Goal: Communication & Community: Ask a question

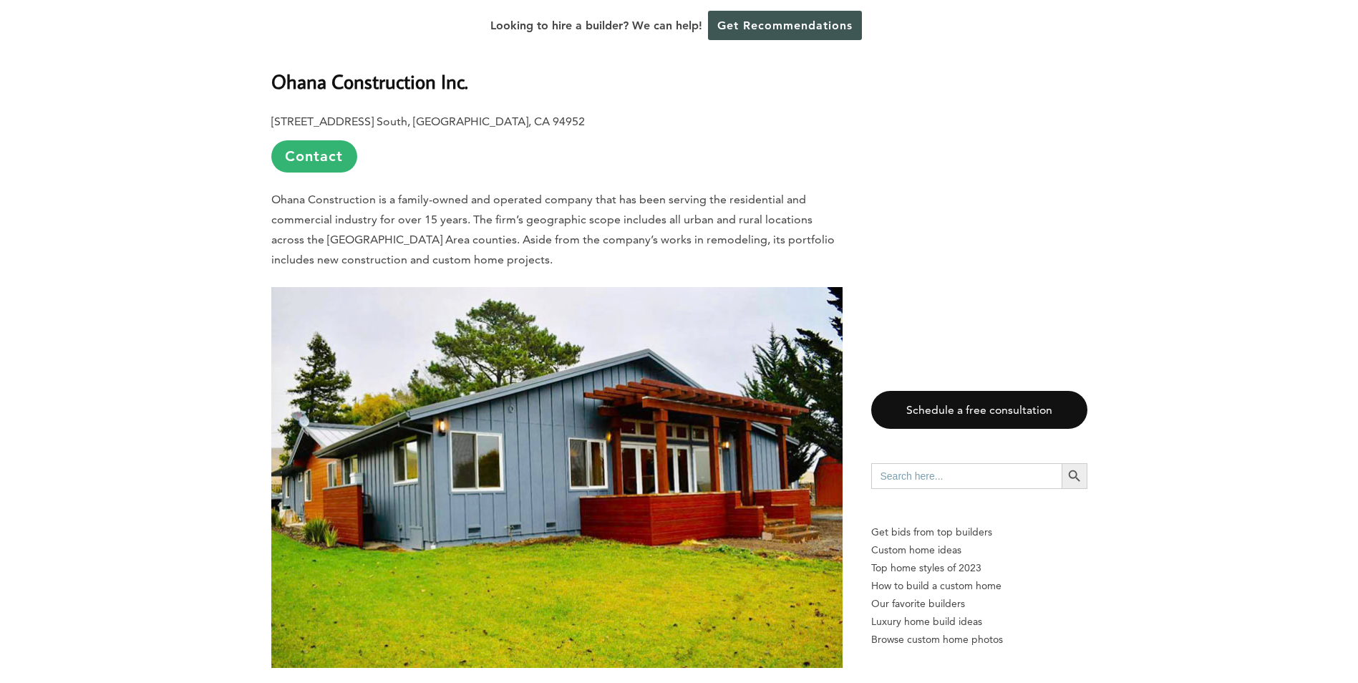
scroll to position [1002, 0]
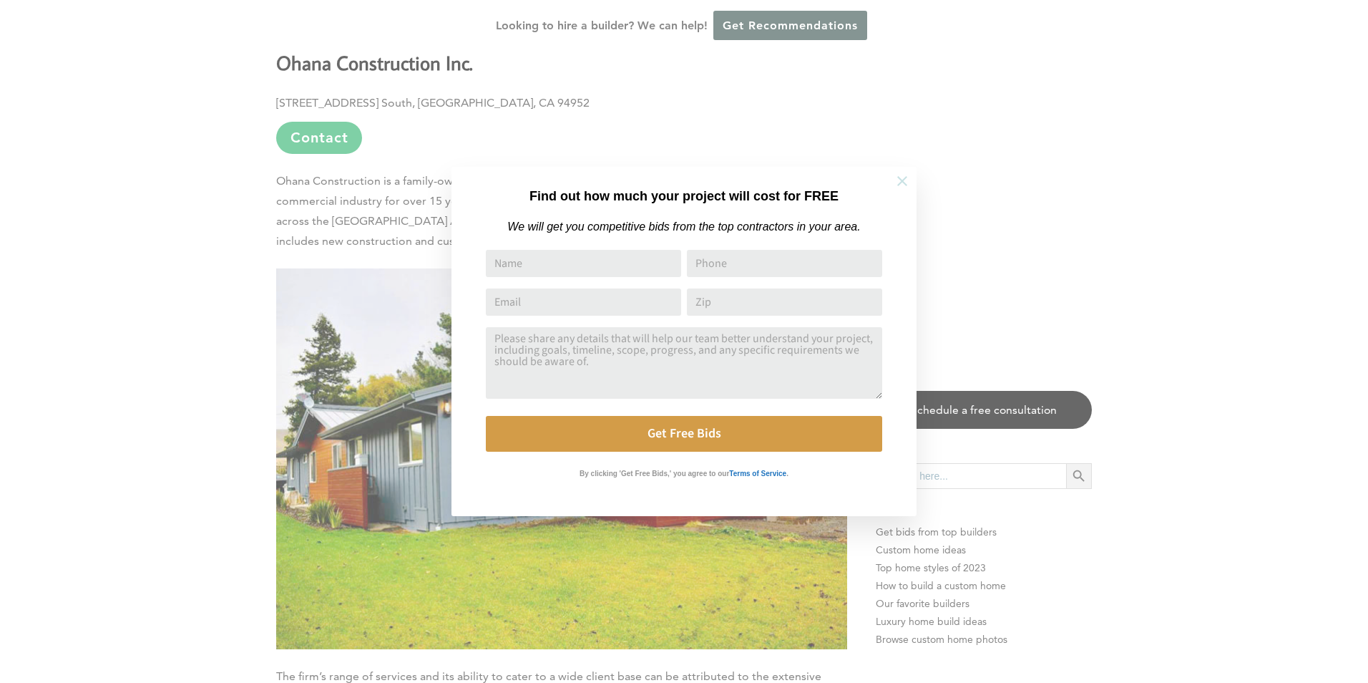
click at [906, 182] on icon at bounding box center [903, 181] width 16 height 16
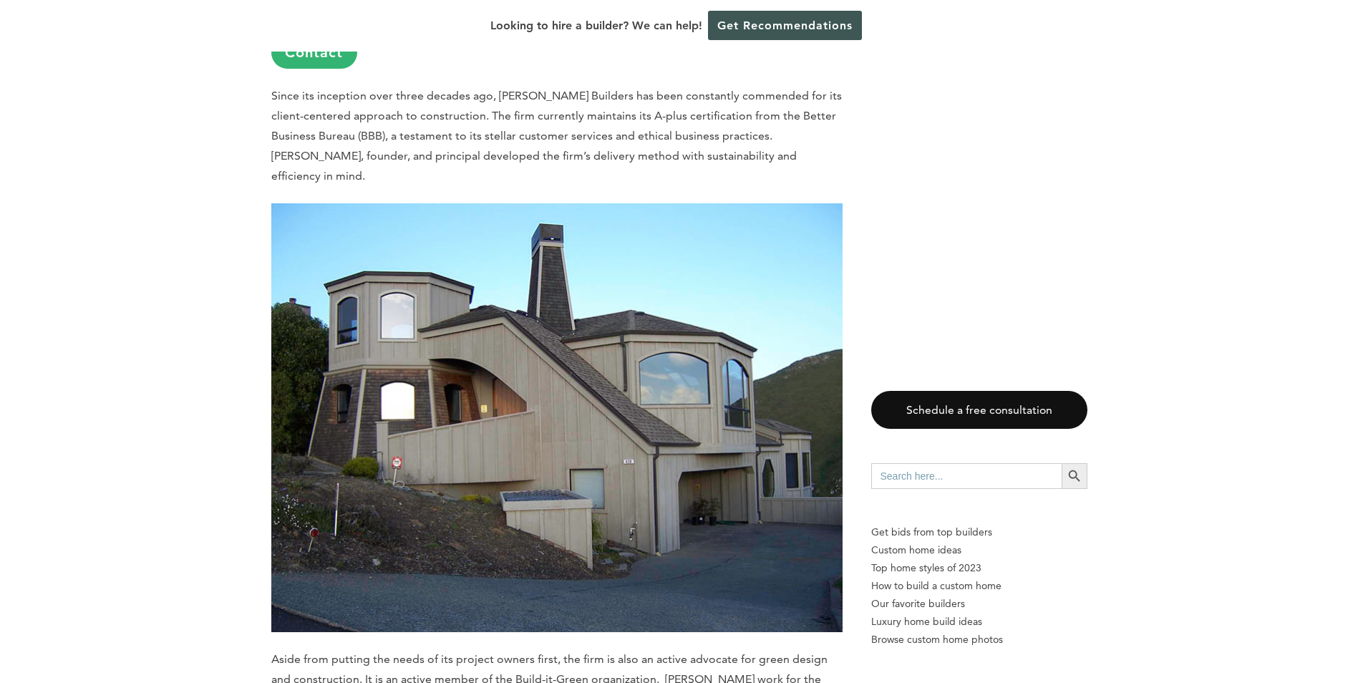
scroll to position [1717, 0]
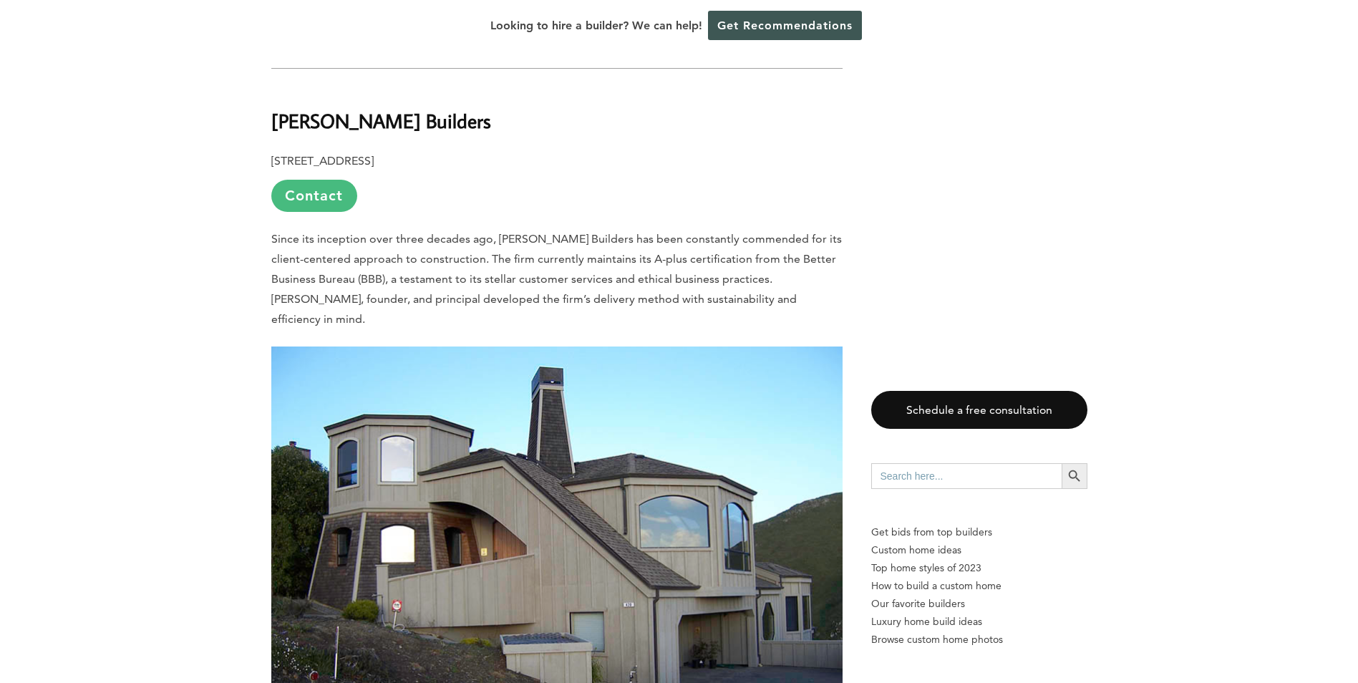
click at [311, 180] on link "Contact" at bounding box center [314, 196] width 86 height 32
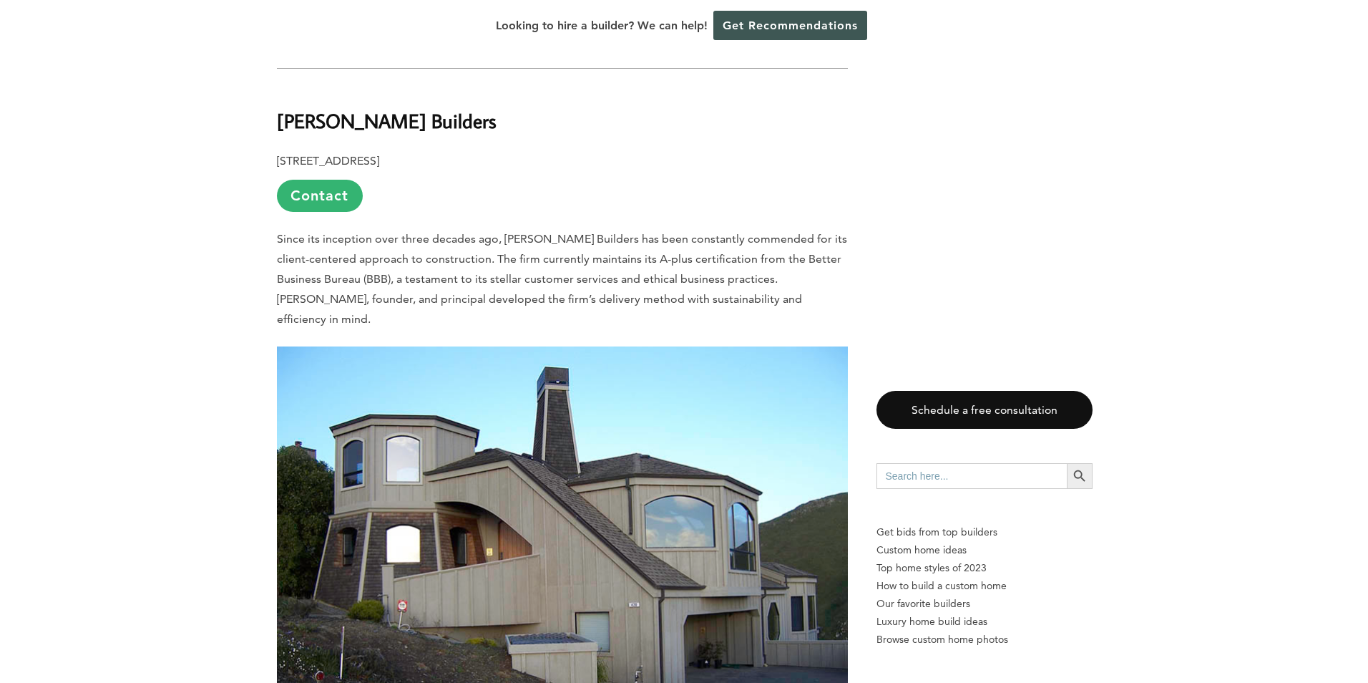
scroll to position [0, 0]
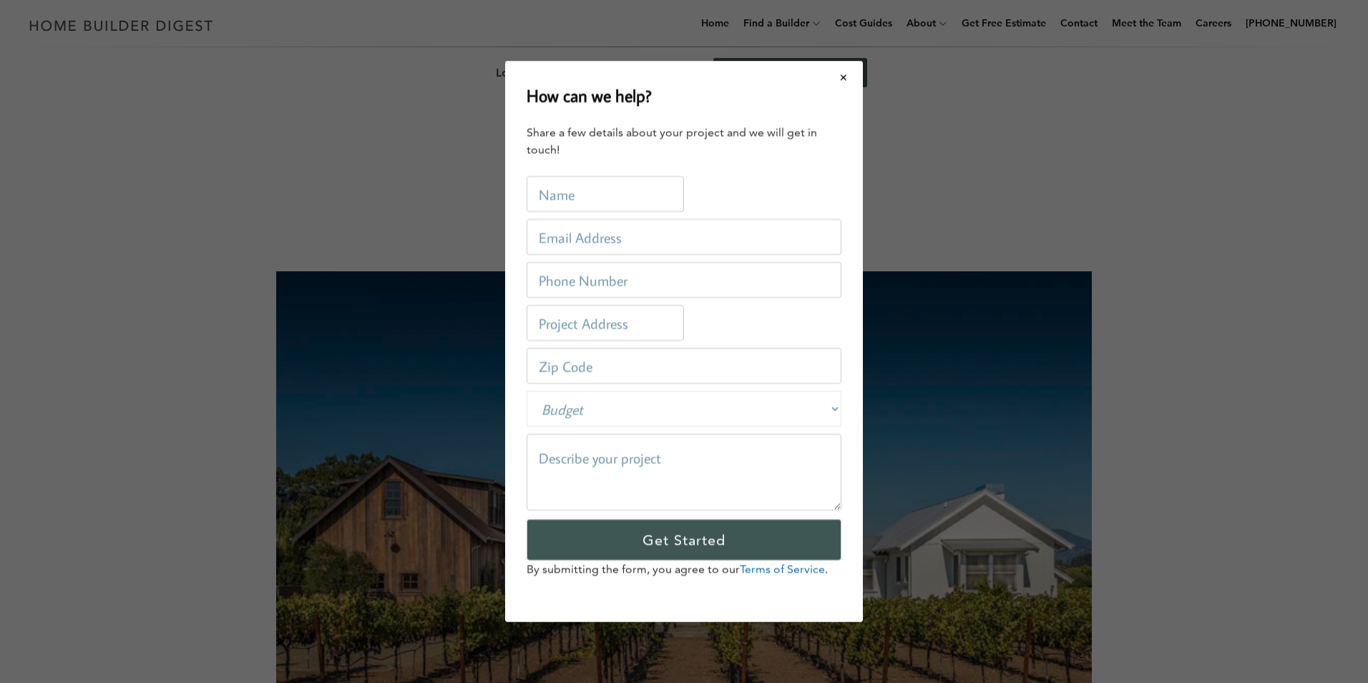
click at [563, 198] on input "text" at bounding box center [605, 194] width 157 height 36
type input "[PERSON_NAME]"
type input "[EMAIL_ADDRESS][DOMAIN_NAME]"
type input "4158502094"
type input "[STREET_ADDRESS]"
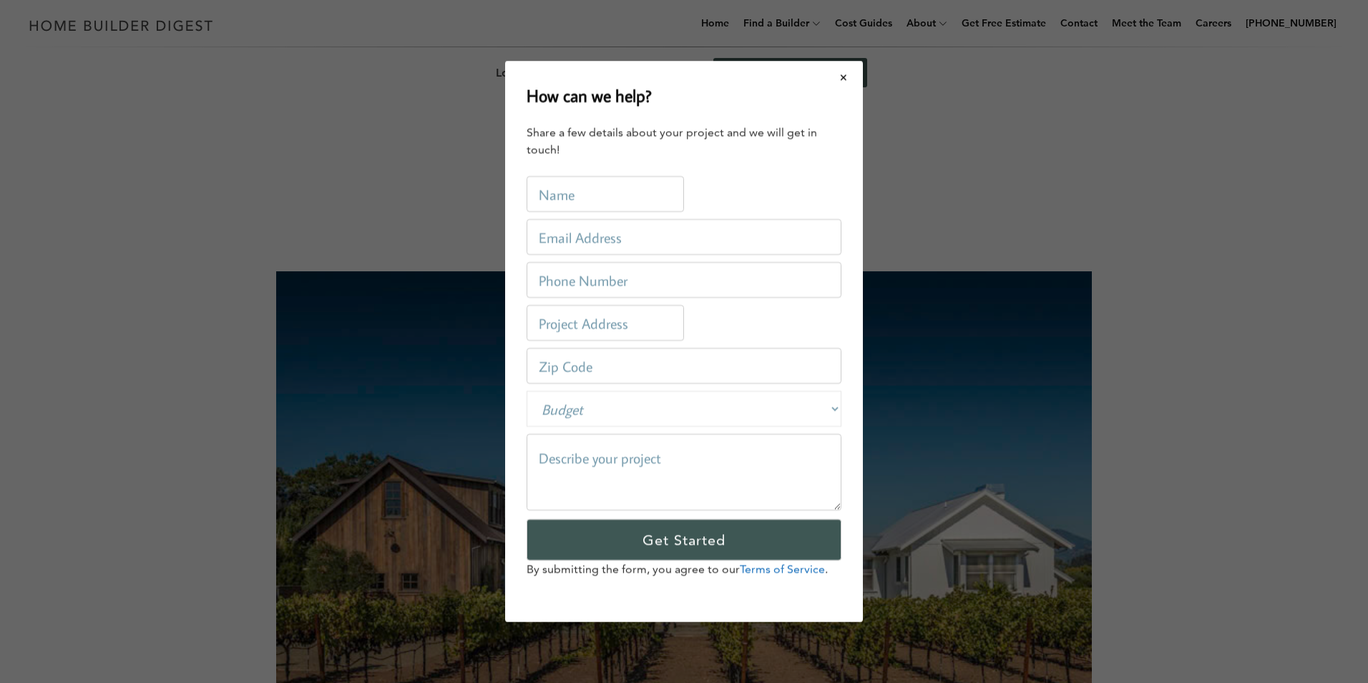
type input "94952"
click at [584, 454] on textarea at bounding box center [684, 472] width 315 height 77
paste textarea "Hello, I hope this email finds you well! I wanted to kindly follow up regarding…"
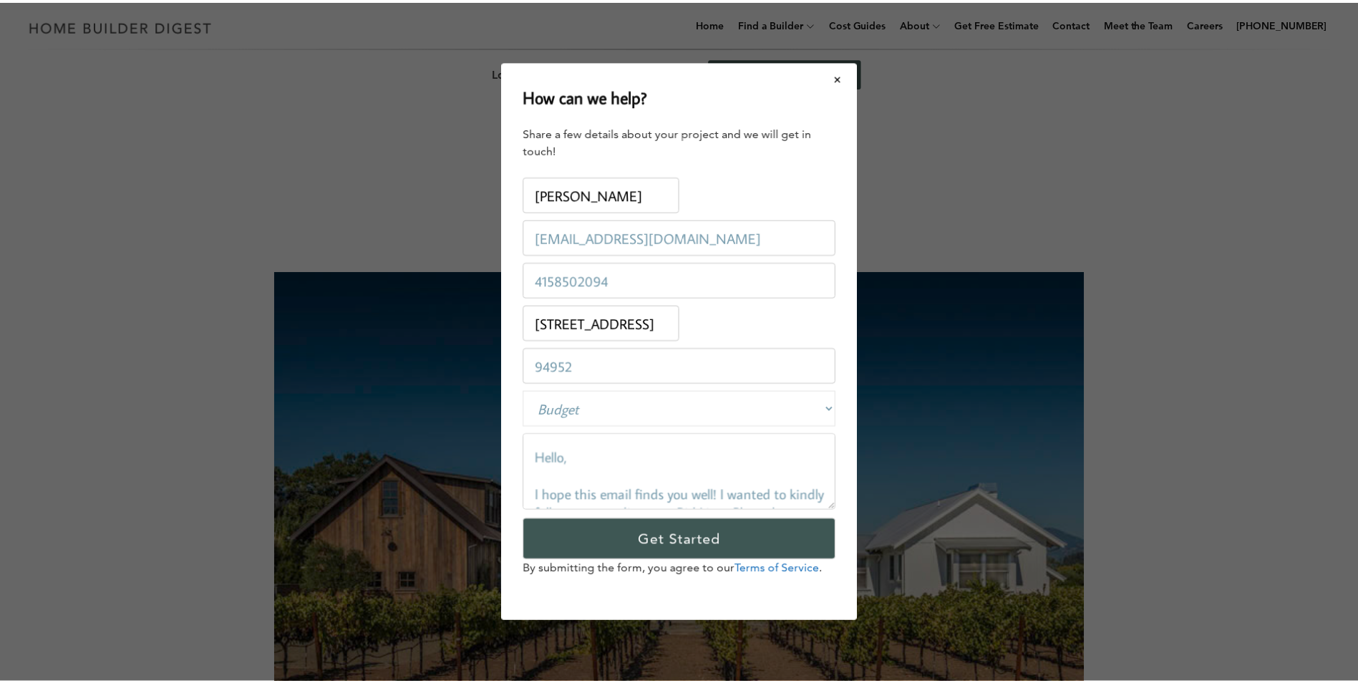
scroll to position [181, 0]
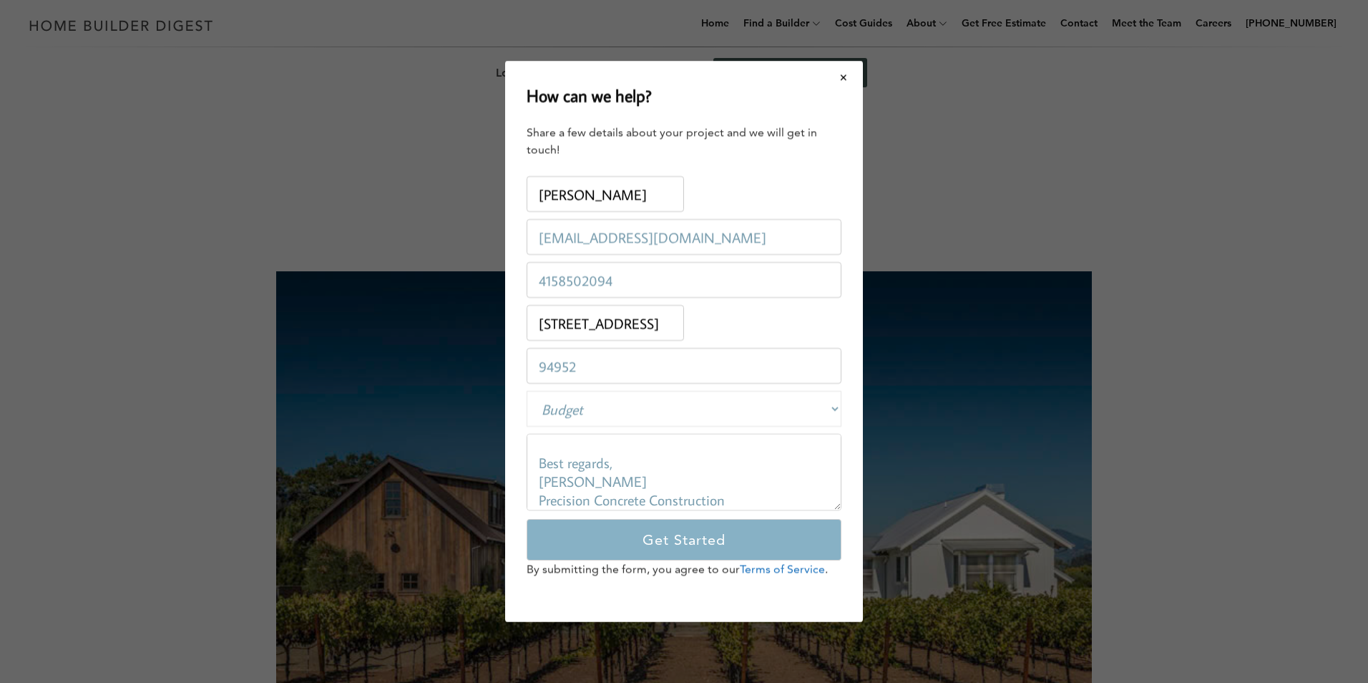
type textarea "Hello, I hope this email finds you well! I wanted to kindly follow up regarding…"
click at [658, 545] on input "Get Started" at bounding box center [684, 540] width 315 height 42
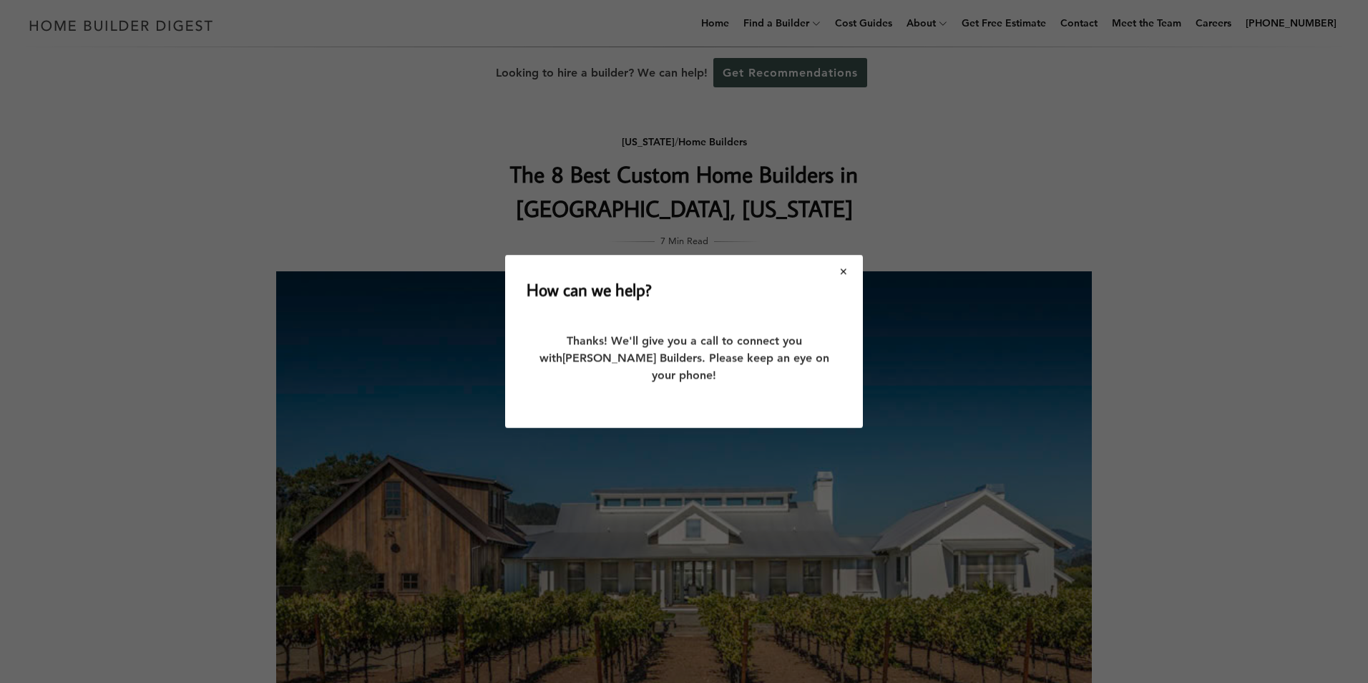
click at [844, 278] on button "Close modal" at bounding box center [844, 271] width 38 height 30
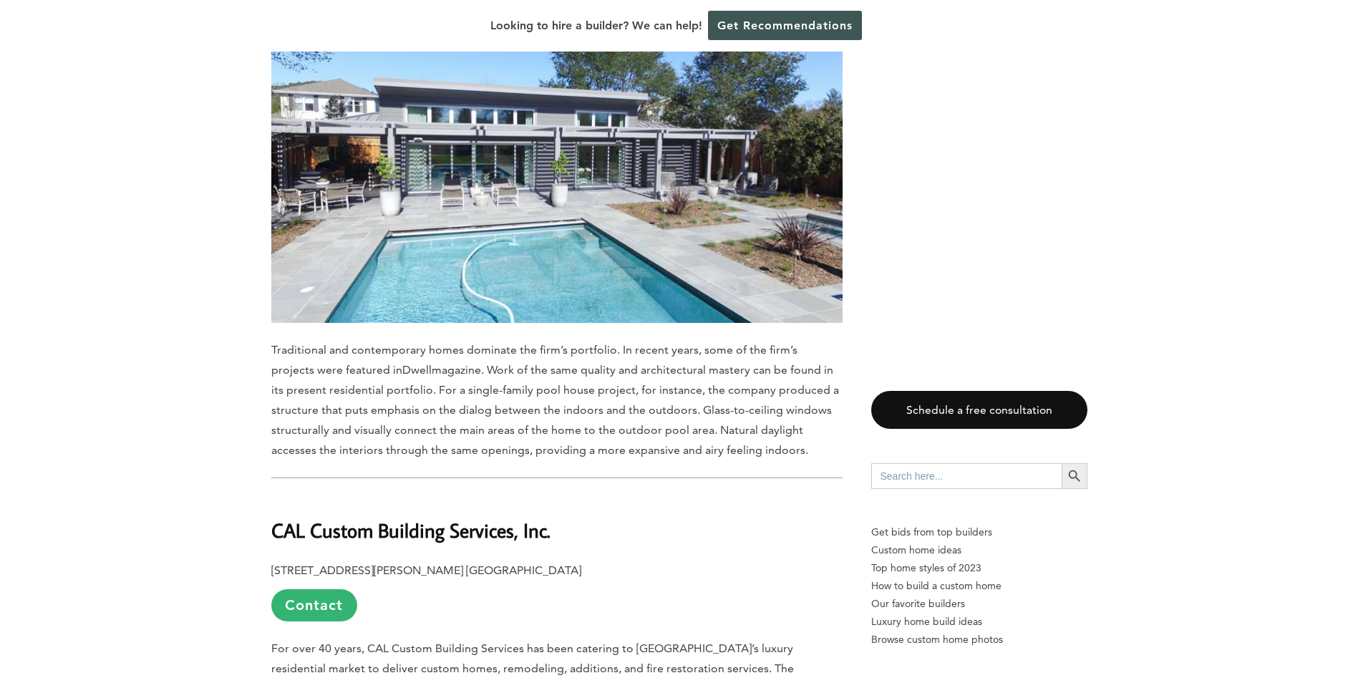
scroll to position [3006, 0]
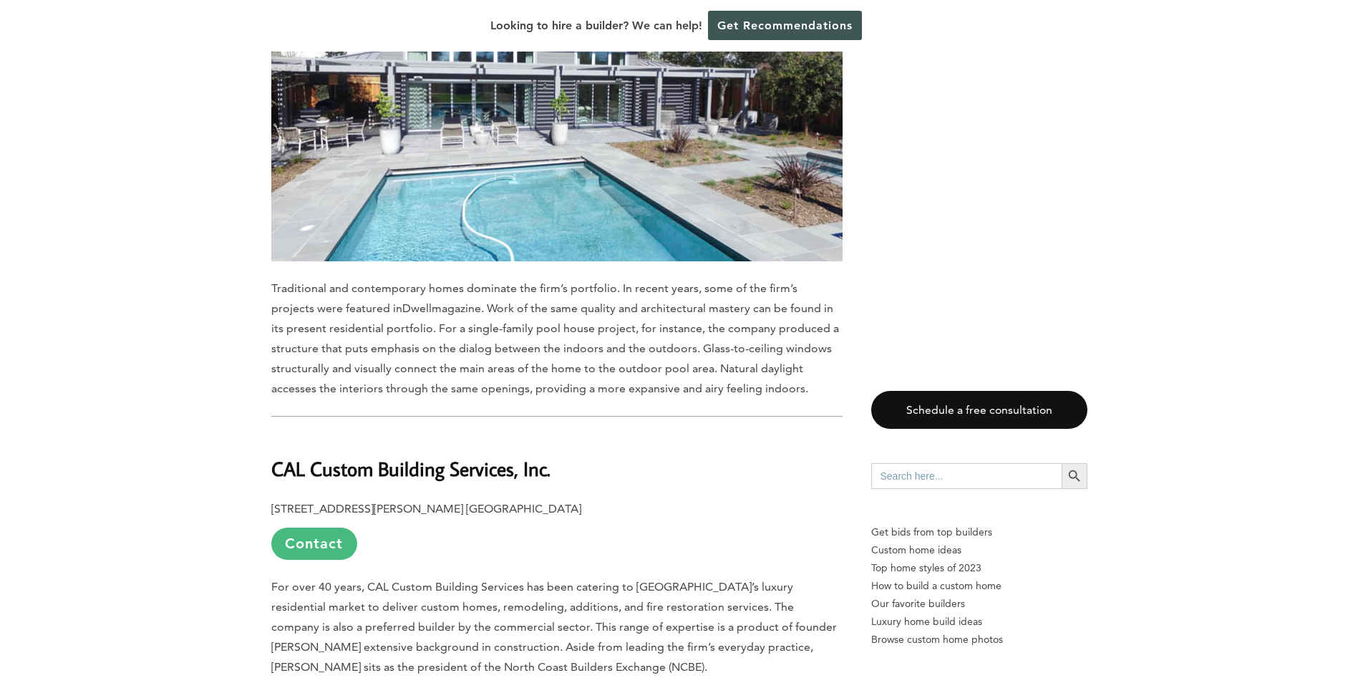
click at [303, 527] on link "Contact" at bounding box center [314, 543] width 86 height 32
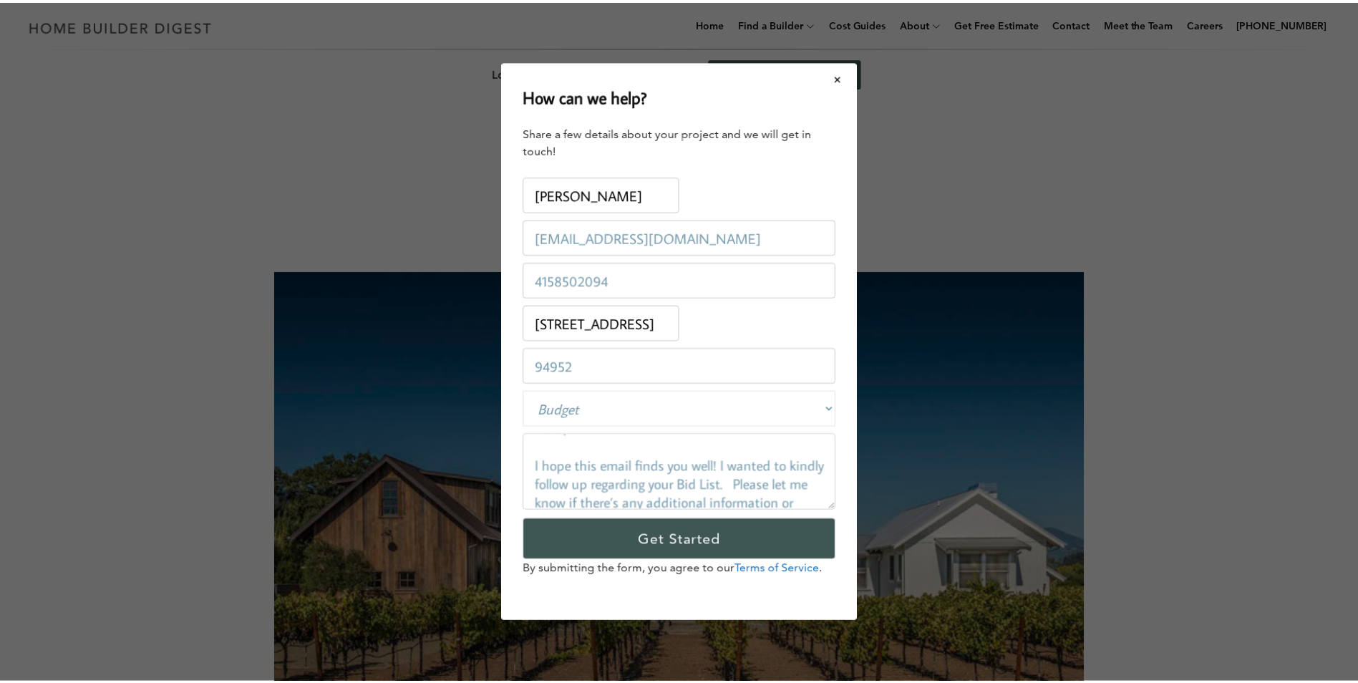
scroll to position [0, 0]
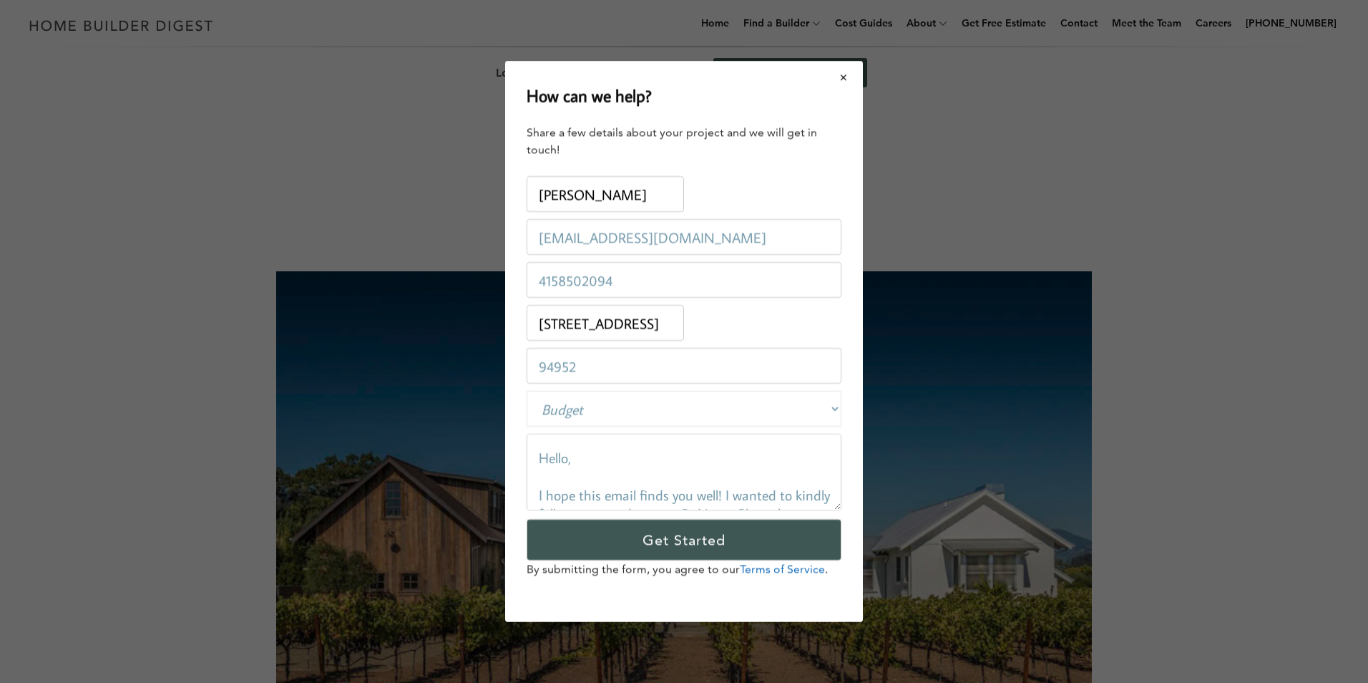
click at [837, 79] on button "Close modal" at bounding box center [844, 77] width 38 height 30
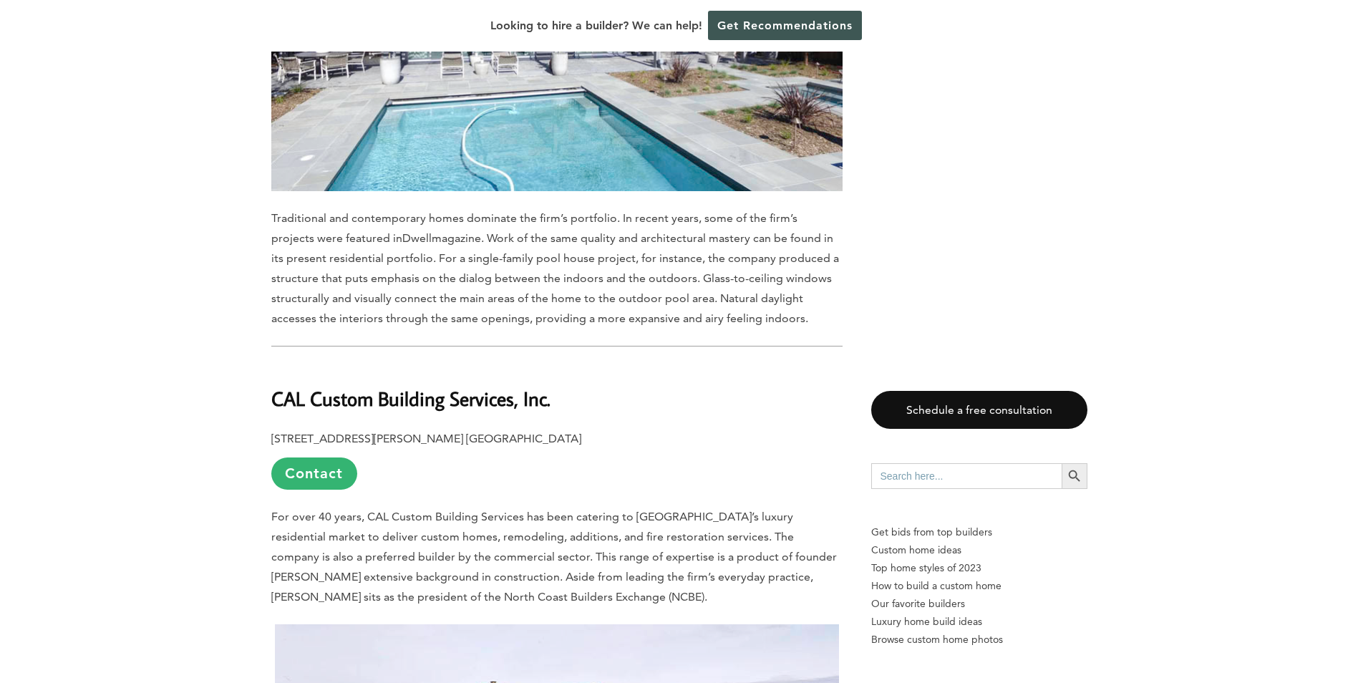
scroll to position [3077, 0]
click at [312, 456] on link "Contact" at bounding box center [314, 472] width 86 height 32
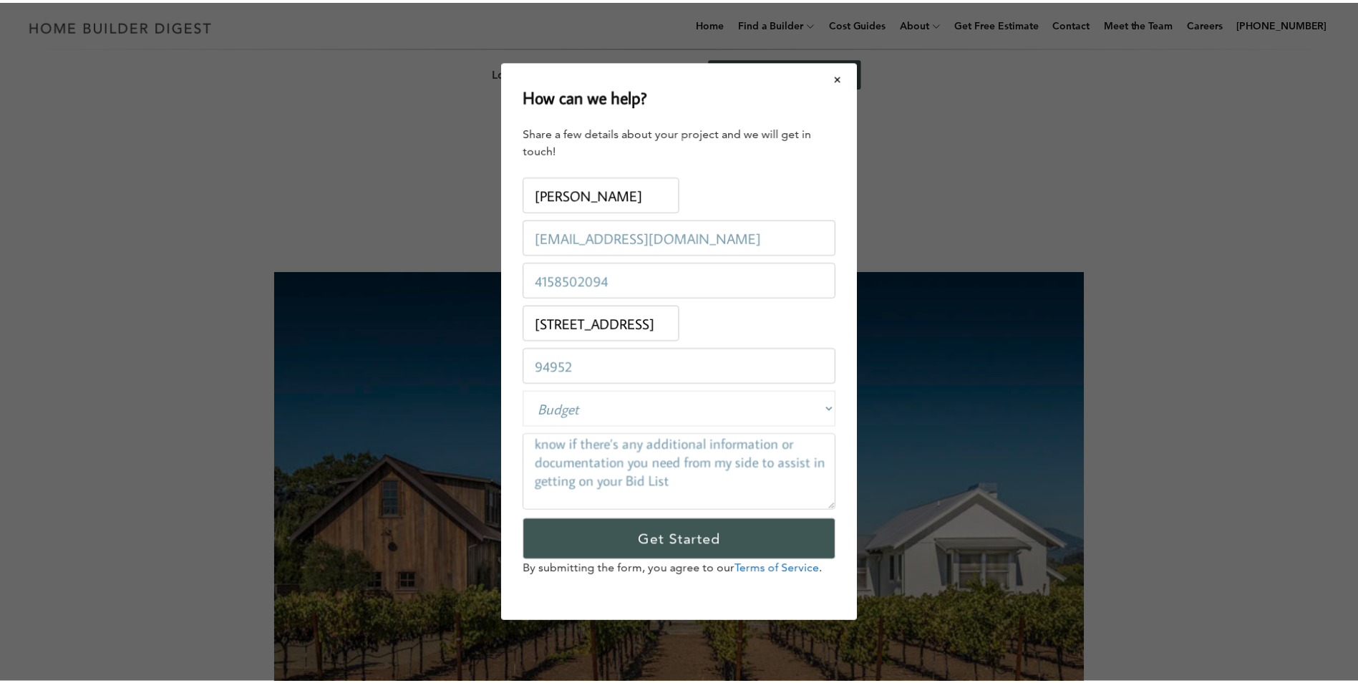
scroll to position [186, 0]
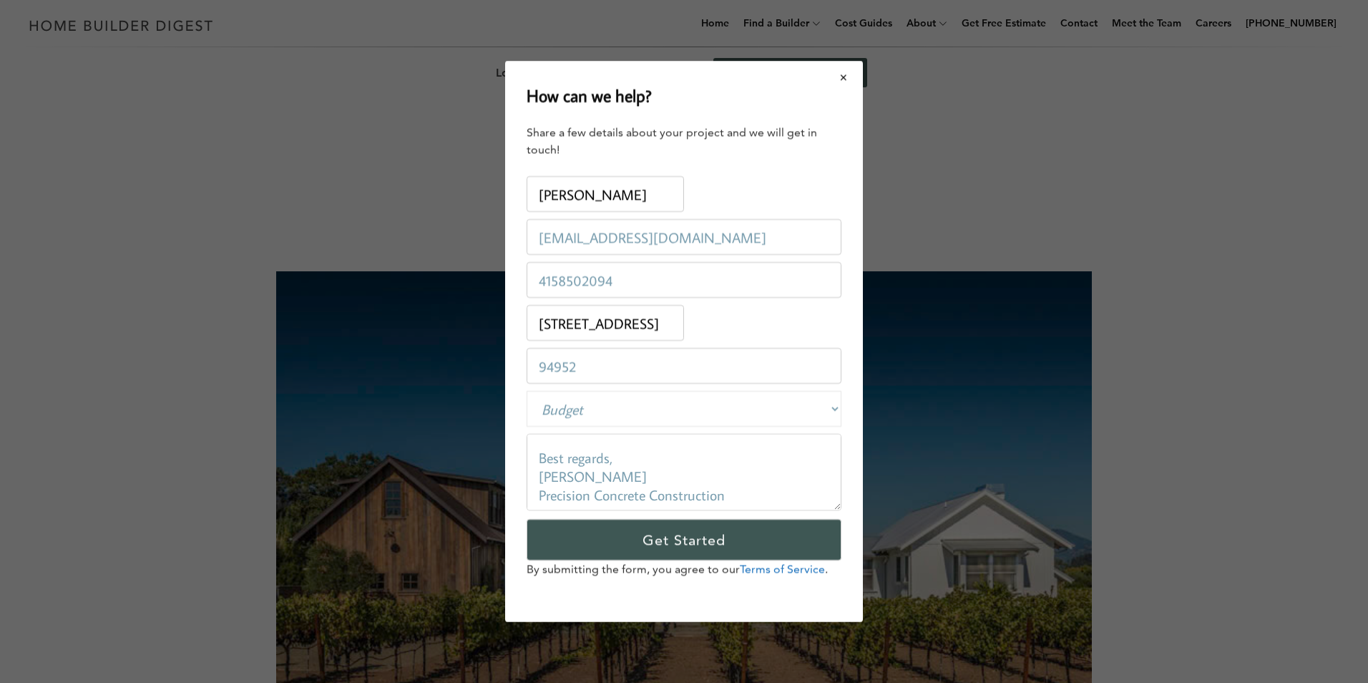
click at [847, 74] on button "Close modal" at bounding box center [844, 77] width 38 height 30
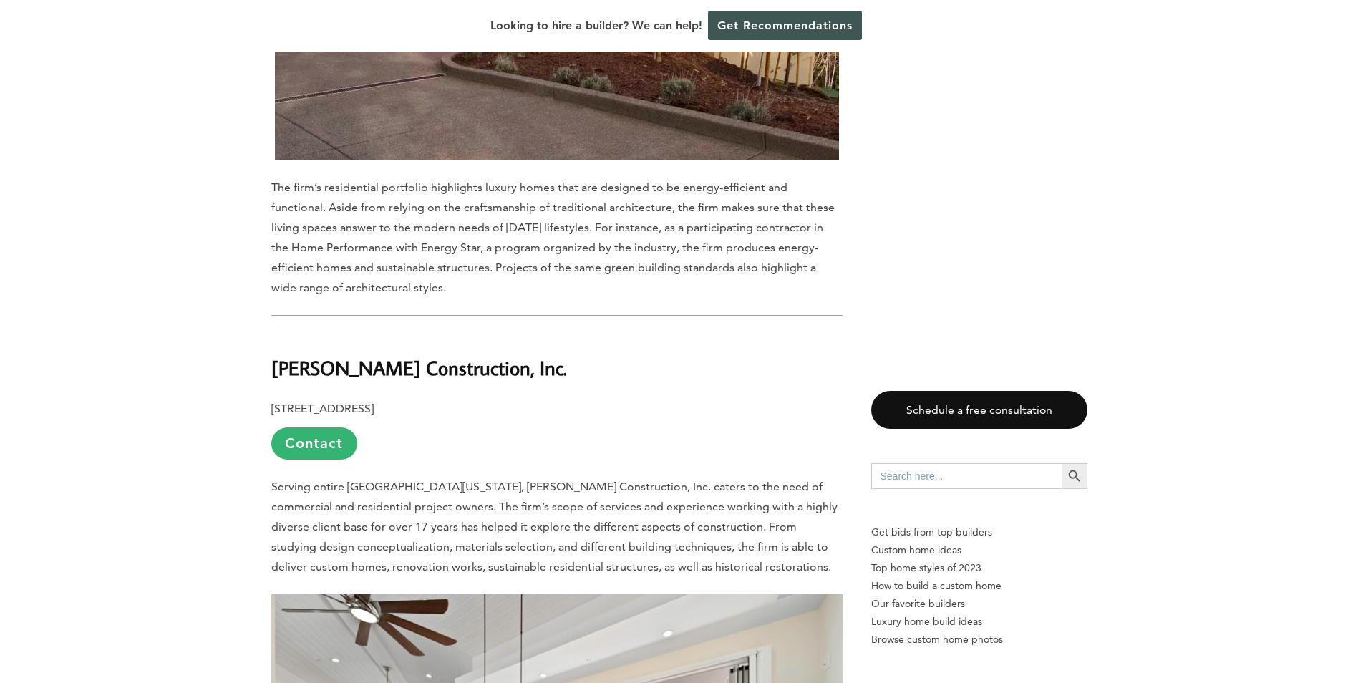
scroll to position [3936, 0]
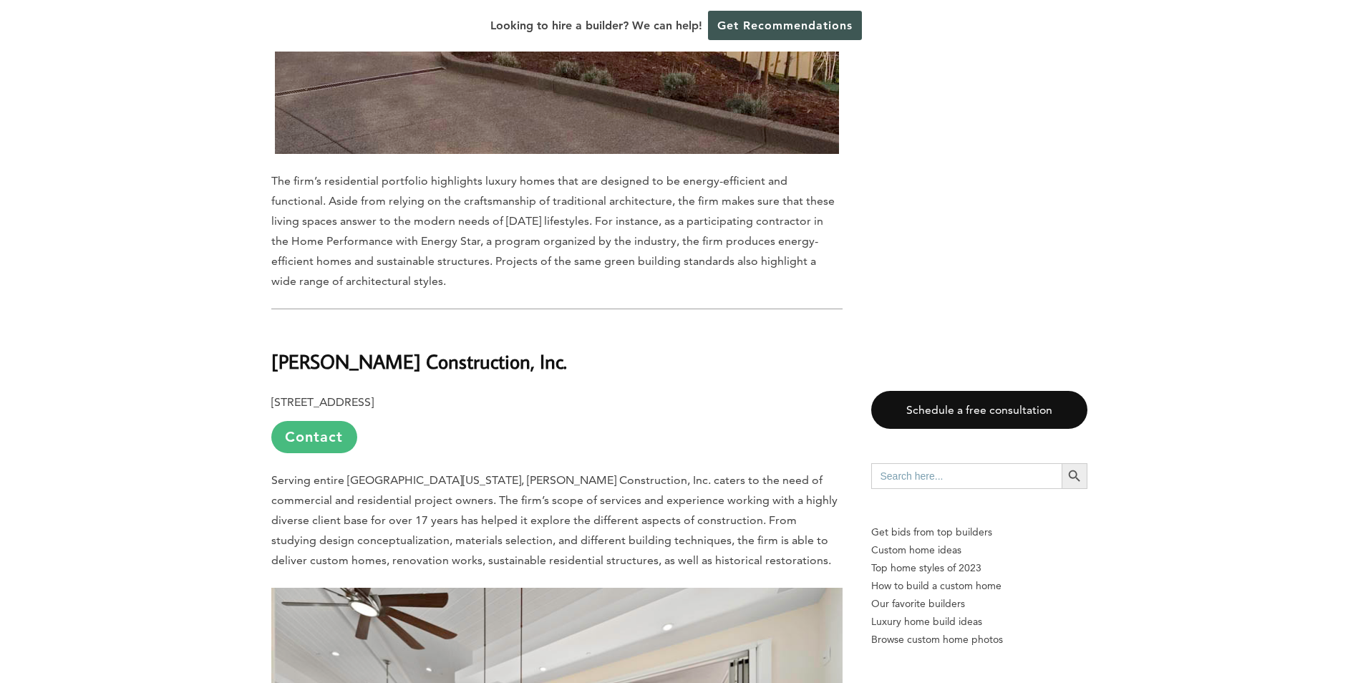
click at [300, 421] on link "Contact" at bounding box center [314, 437] width 86 height 32
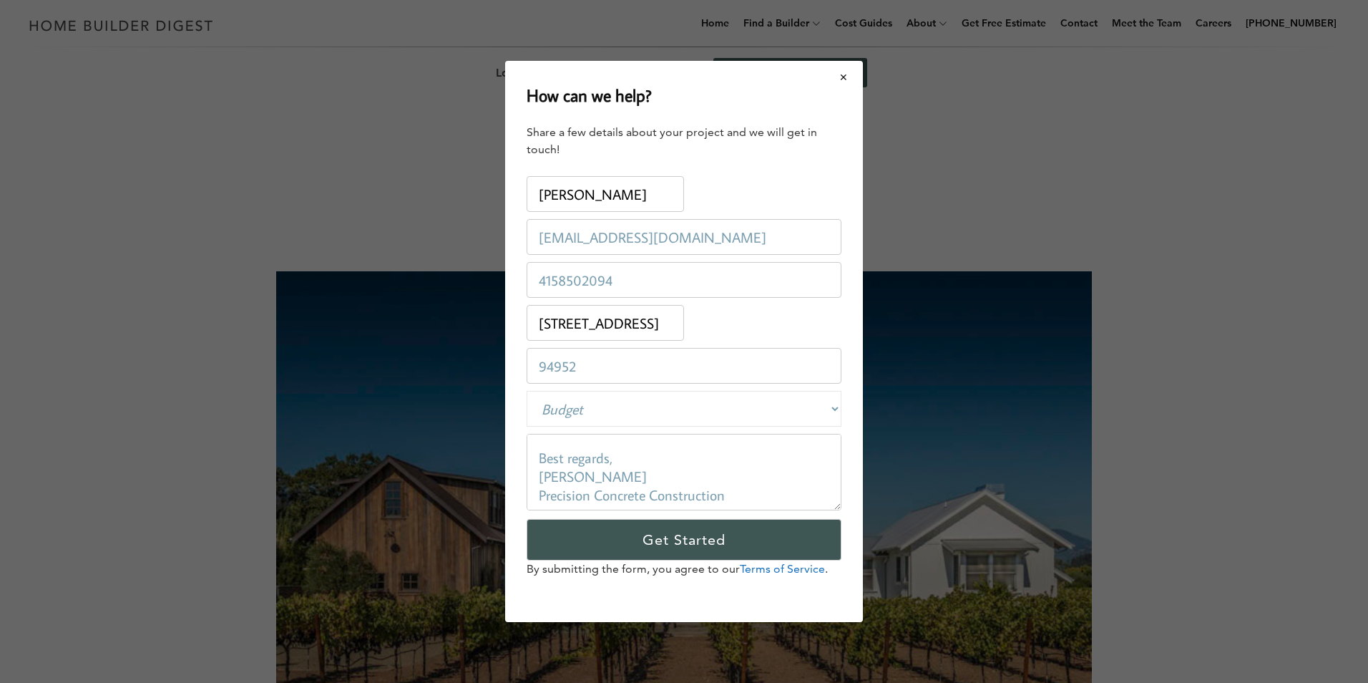
click at [841, 76] on button "Close modal" at bounding box center [844, 77] width 38 height 30
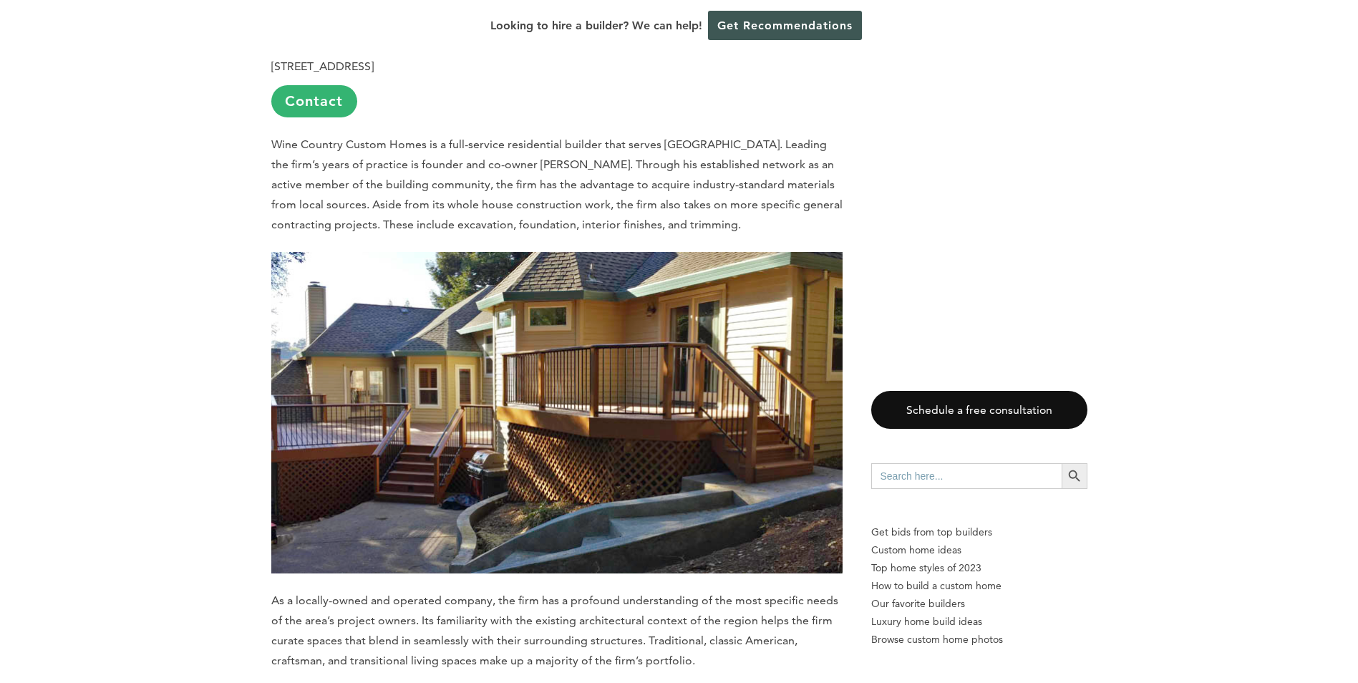
scroll to position [5572, 0]
